Goal: Information Seeking & Learning: Learn about a topic

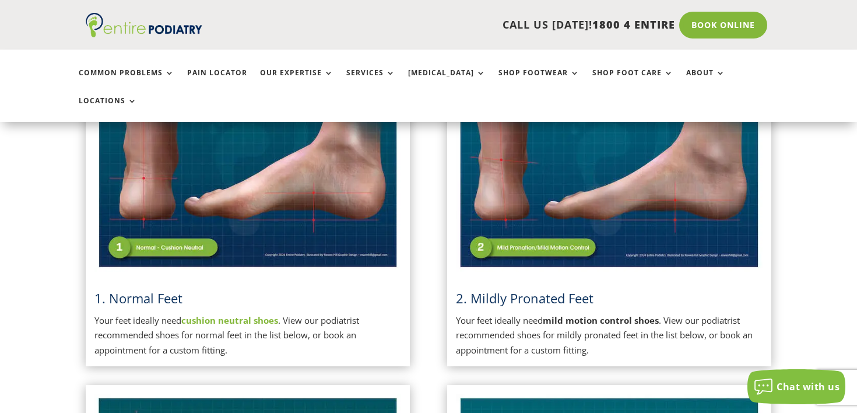
scroll to position [349, 0]
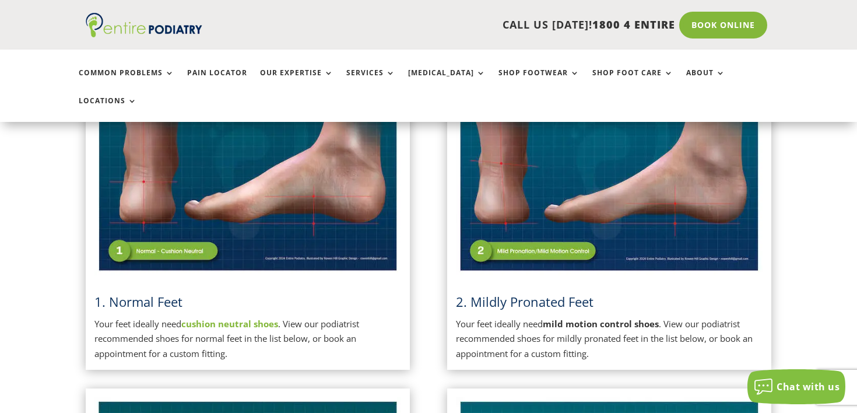
click at [584, 220] on img at bounding box center [609, 167] width 307 height 216
click at [527, 293] on span "2. Mildly Pronated Feet" at bounding box center [525, 301] width 138 height 17
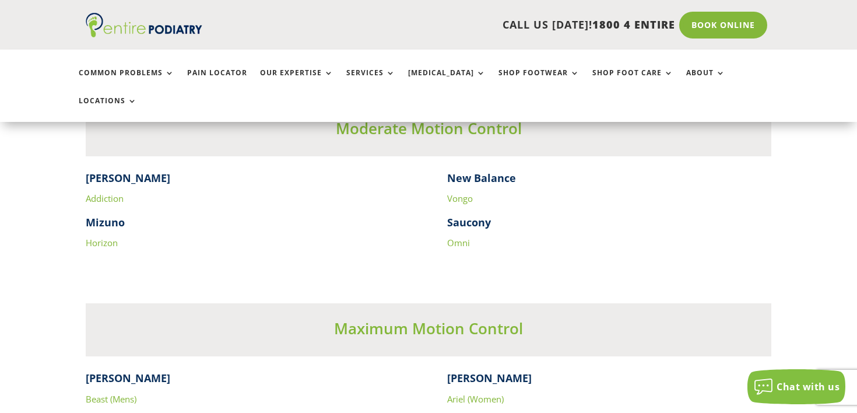
scroll to position [2023, 0]
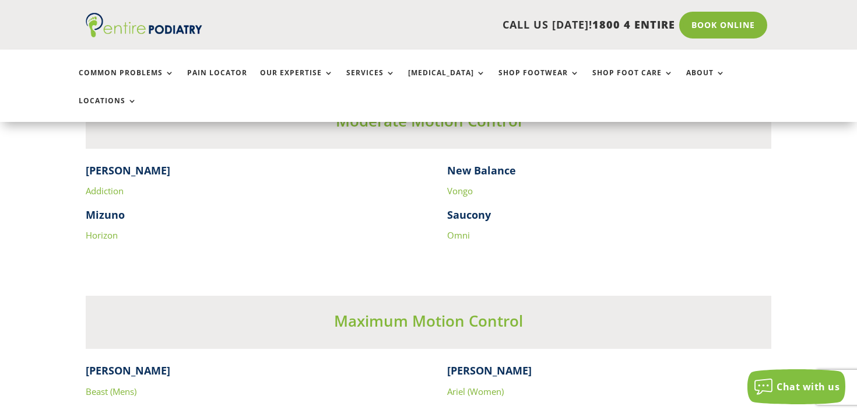
click at [458, 185] on link "Vongo" at bounding box center [460, 191] width 26 height 12
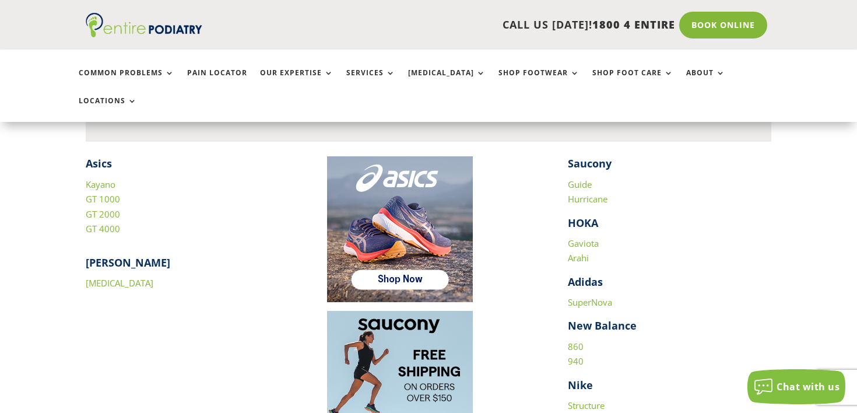
scroll to position [1647, 0]
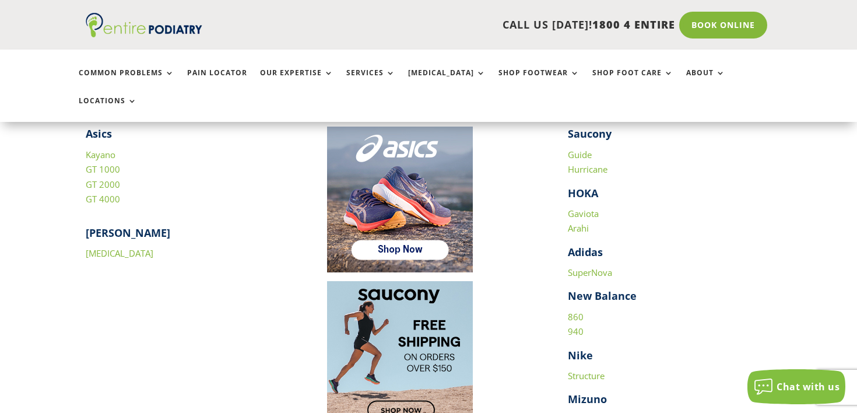
click at [574, 311] on link "860" at bounding box center [576, 317] width 16 height 12
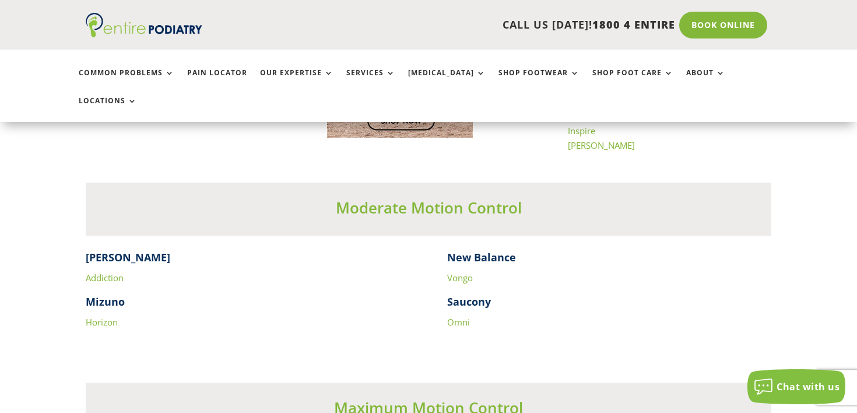
scroll to position [1950, 0]
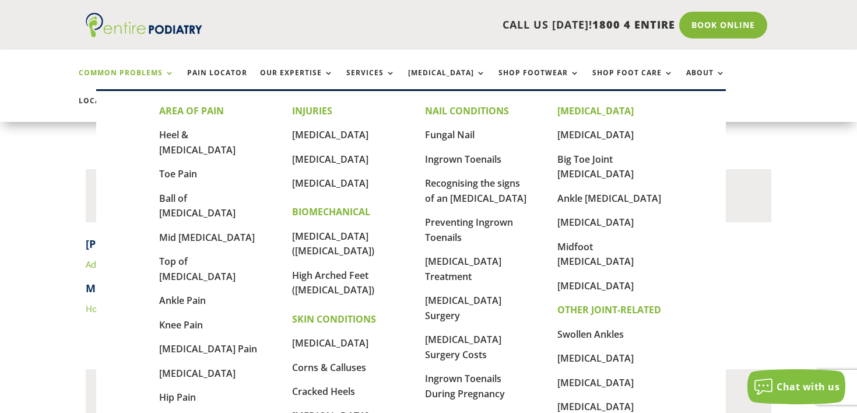
click at [159, 73] on link "Common Problems" at bounding box center [127, 81] width 96 height 25
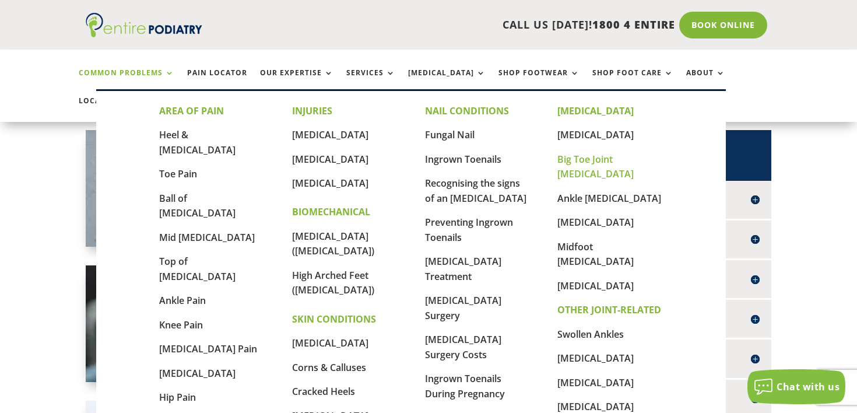
click at [588, 164] on link "Big Toe Joint [MEDICAL_DATA]" at bounding box center [595, 167] width 76 height 28
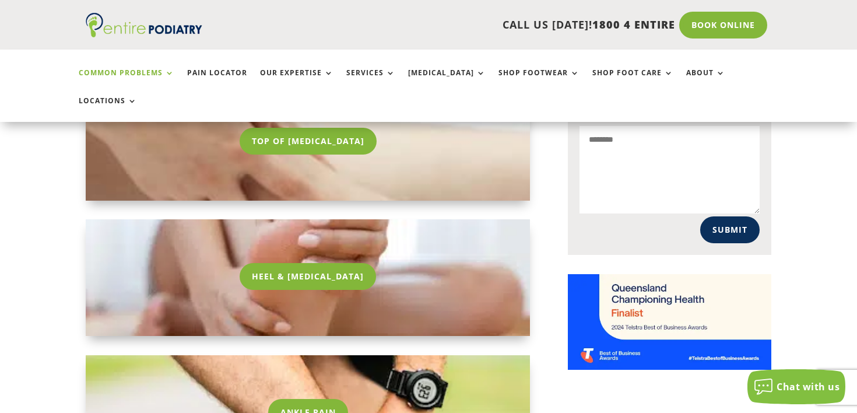
scroll to position [791, 0]
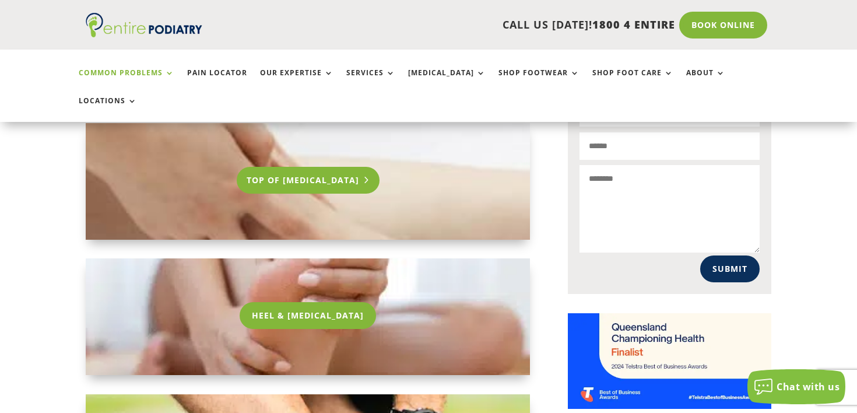
click at [329, 167] on link "Top Of Foot Pain" at bounding box center [308, 180] width 143 height 27
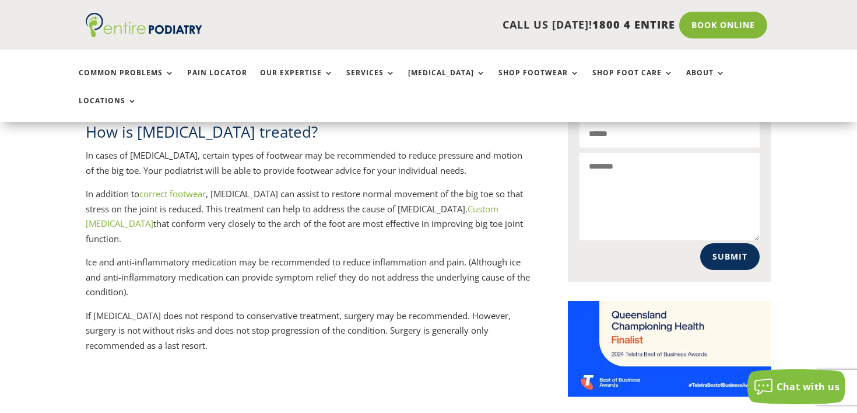
scroll to position [800, 0]
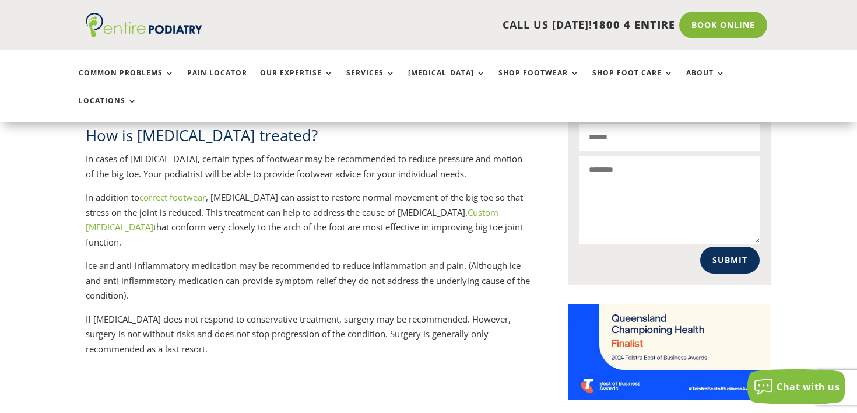
click at [206, 191] on link "correct footwear" at bounding box center [172, 197] width 66 height 12
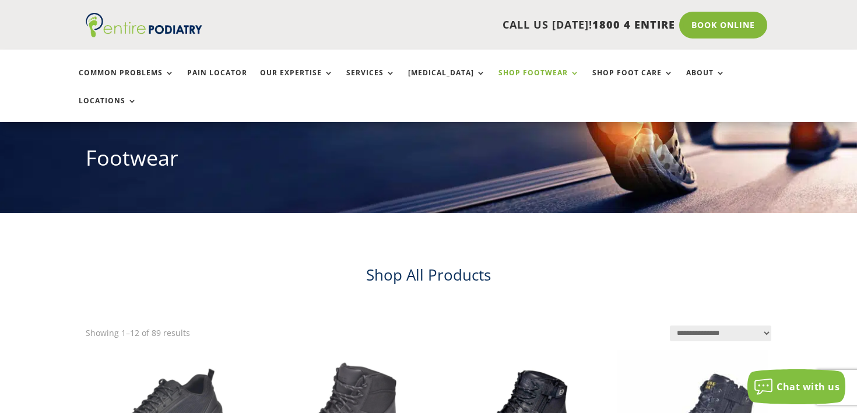
scroll to position [126, 0]
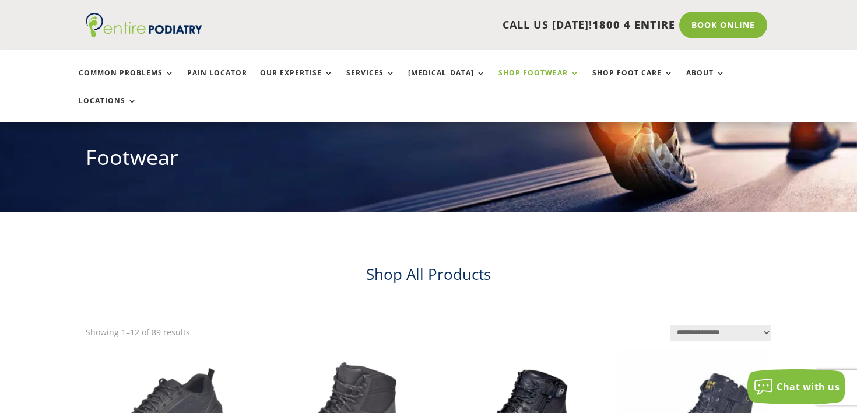
click at [720, 325] on select "**********" at bounding box center [721, 333] width 102 height 16
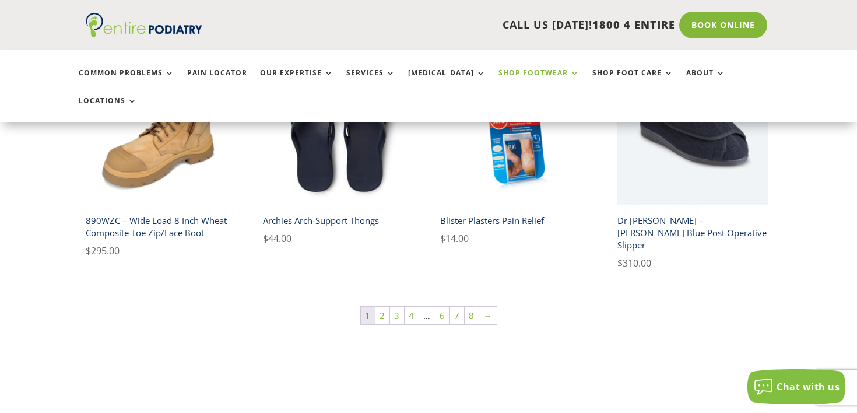
scroll to position [884, 0]
click at [387, 306] on link "2" at bounding box center [383, 314] width 14 height 17
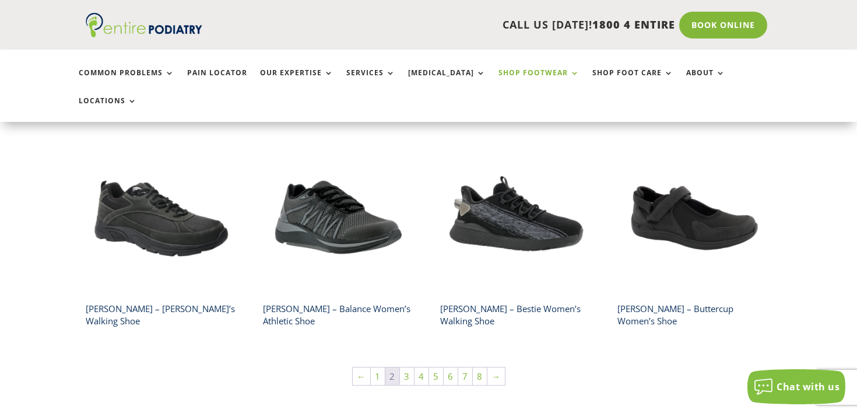
scroll to position [844, 0]
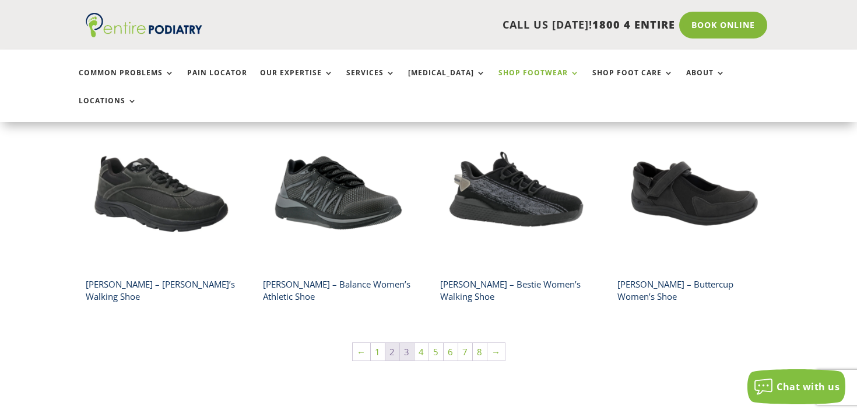
click at [407, 343] on link "3" at bounding box center [407, 351] width 14 height 17
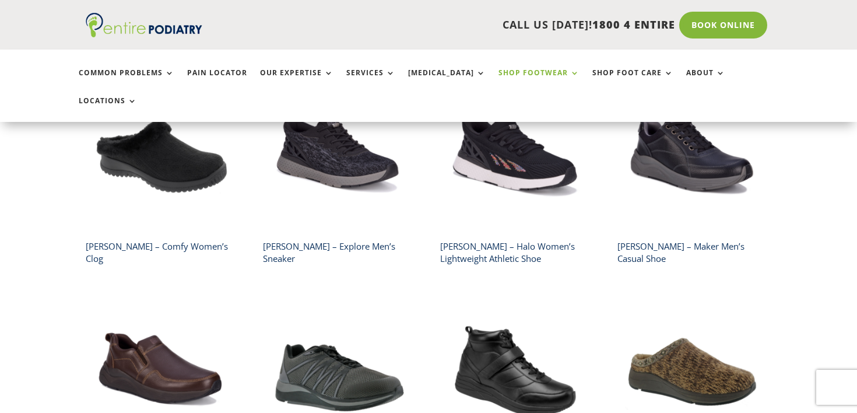
scroll to position [397, 0]
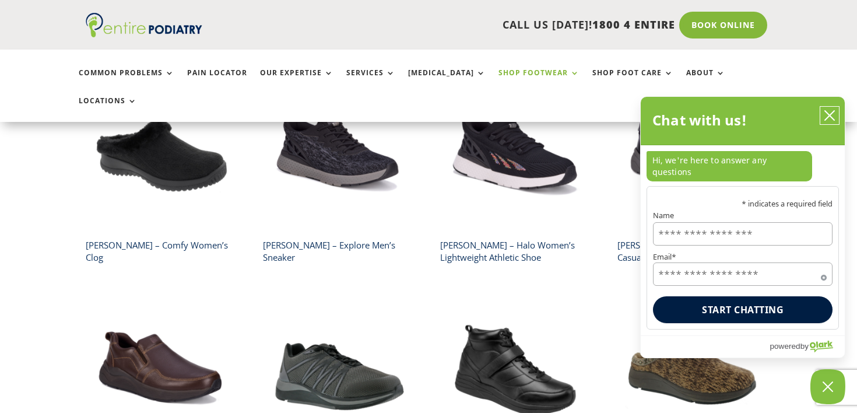
click at [837, 124] on button "close chatbox" at bounding box center [829, 115] width 19 height 17
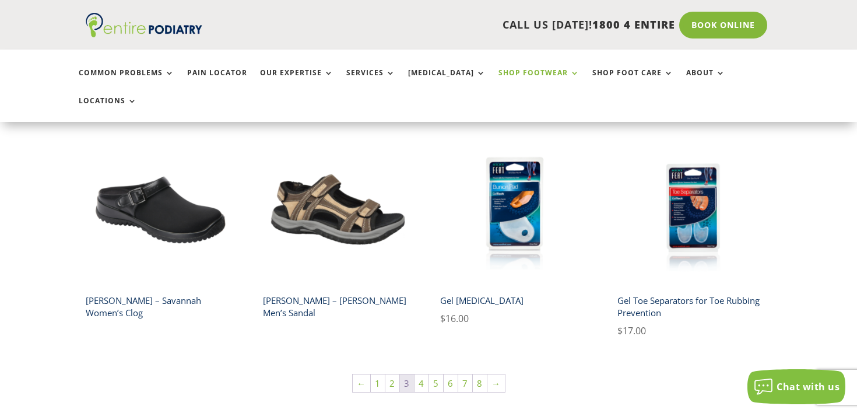
scroll to position [805, 0]
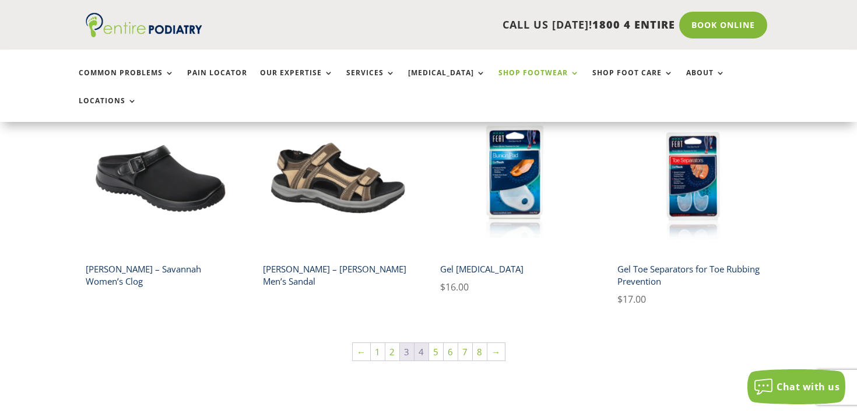
click at [421, 343] on link "4" at bounding box center [422, 351] width 14 height 17
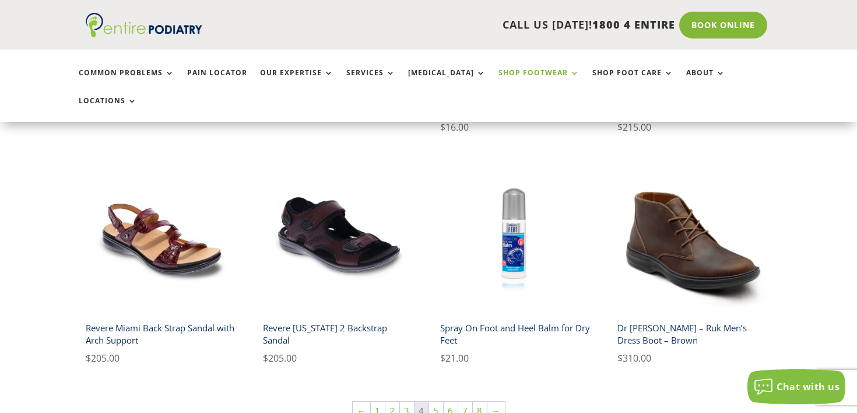
scroll to position [767, 0]
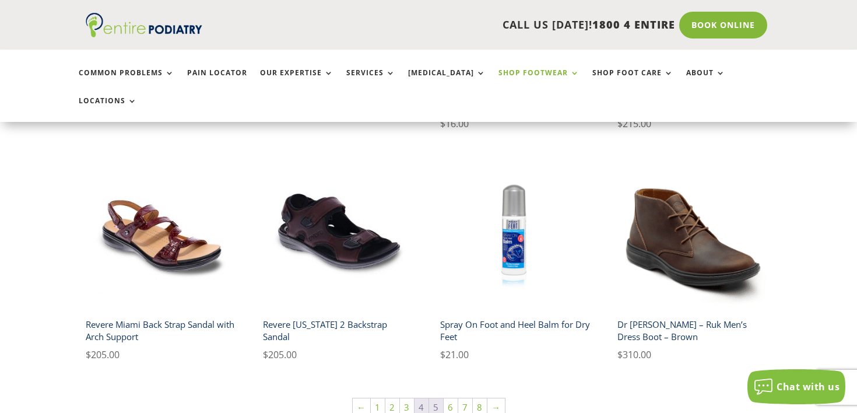
click at [441, 398] on link "5" at bounding box center [436, 406] width 14 height 17
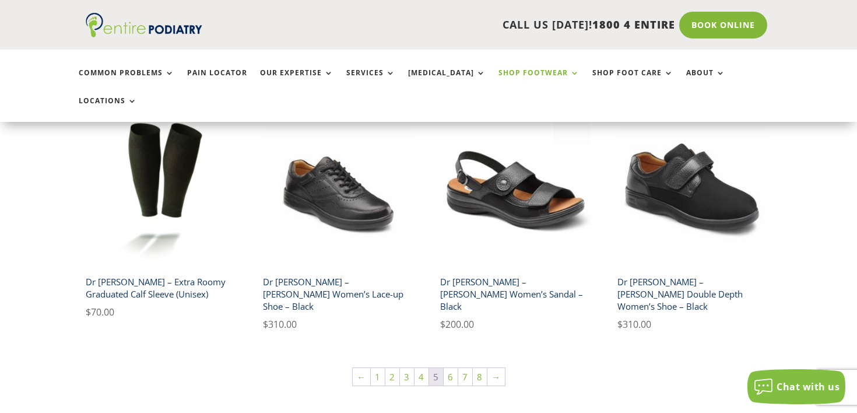
scroll to position [827, 0]
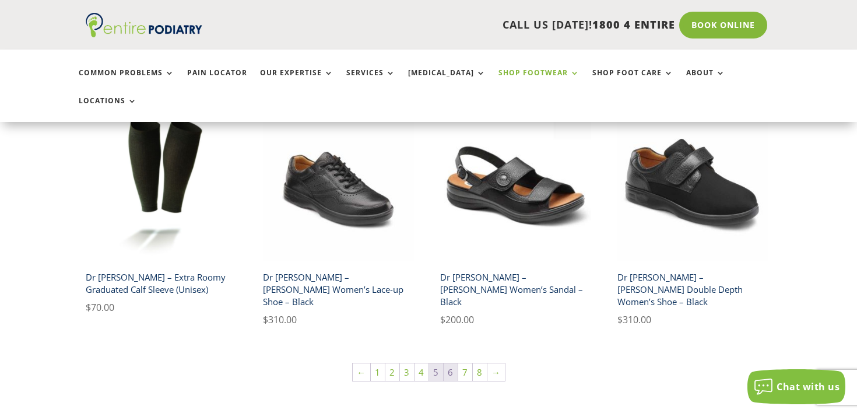
click at [448, 363] on link "6" at bounding box center [451, 371] width 14 height 17
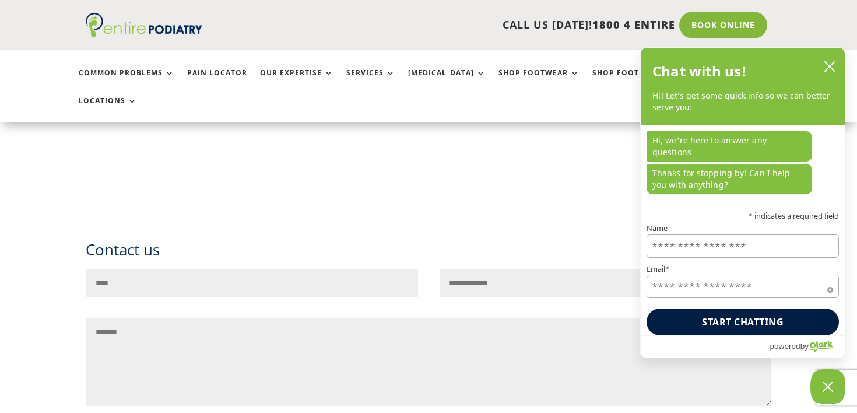
scroll to position [2095, 0]
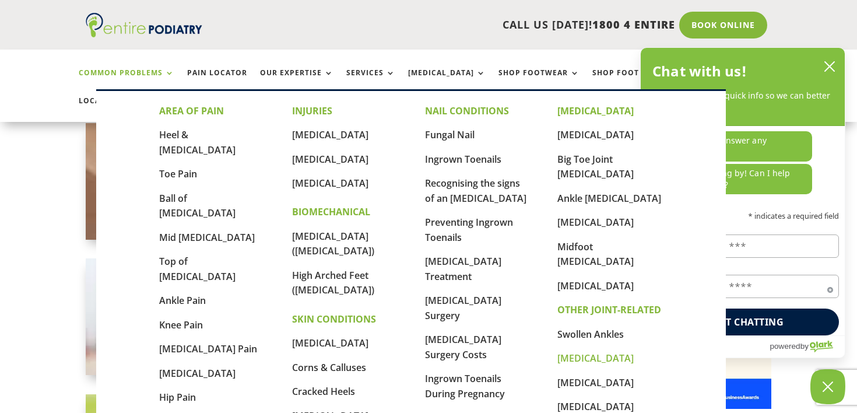
click at [573, 352] on link "[MEDICAL_DATA]" at bounding box center [595, 358] width 76 height 13
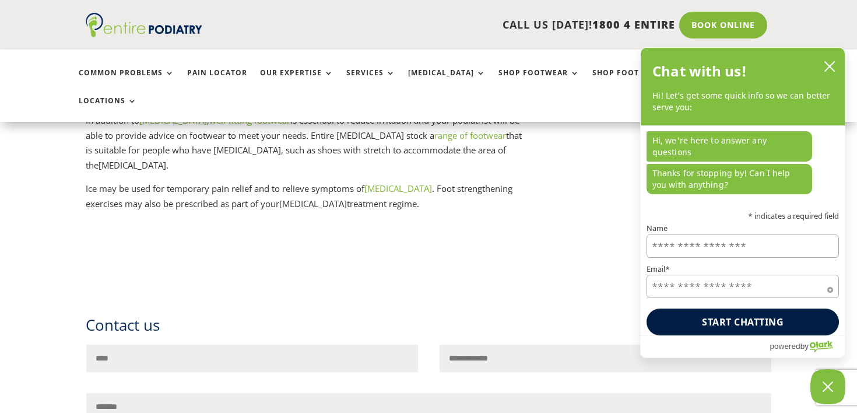
scroll to position [1228, 0]
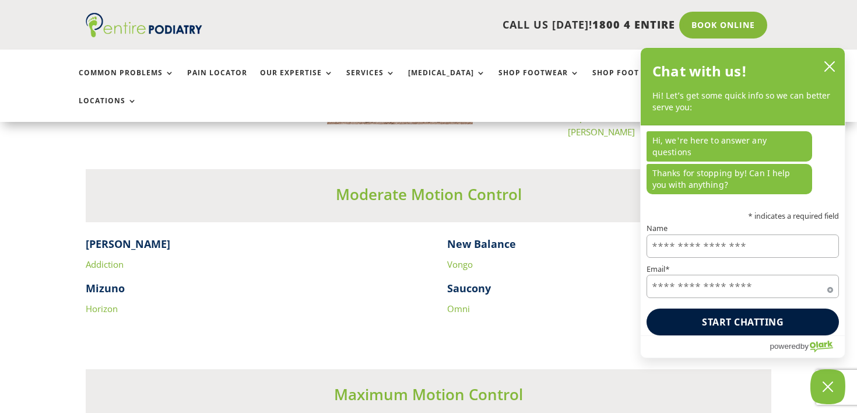
click at [100, 258] on link "Addiction" at bounding box center [105, 264] width 38 height 12
